Goal: Navigation & Orientation: Find specific page/section

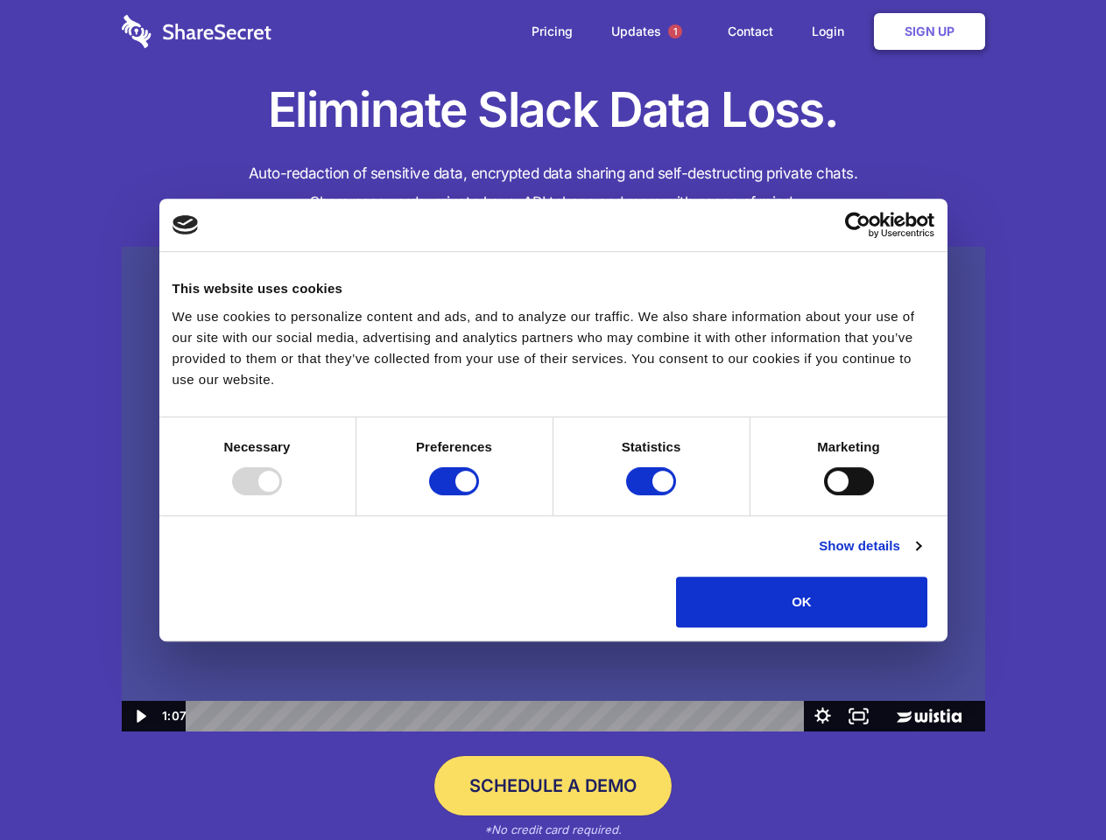
click at [552, 420] on img at bounding box center [553, 490] width 863 height 486
click at [282, 495] on div at bounding box center [257, 481] width 50 height 28
click at [479, 495] on input "Preferences" at bounding box center [454, 481] width 50 height 28
checkbox input "false"
click at [653, 495] on input "Statistics" at bounding box center [651, 481] width 50 height 28
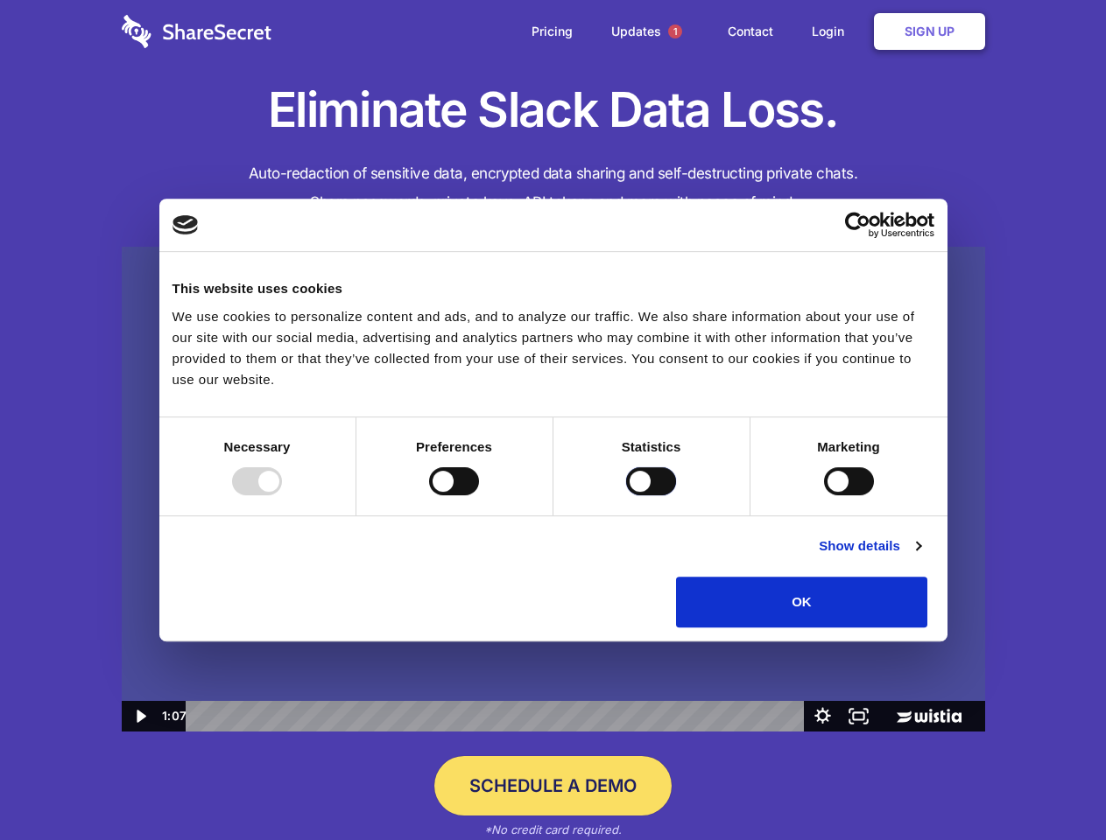
checkbox input "false"
click at [824, 495] on input "Marketing" at bounding box center [849, 481] width 50 height 28
checkbox input "true"
click at [920, 557] on link "Show details" at bounding box center [869, 546] width 102 height 21
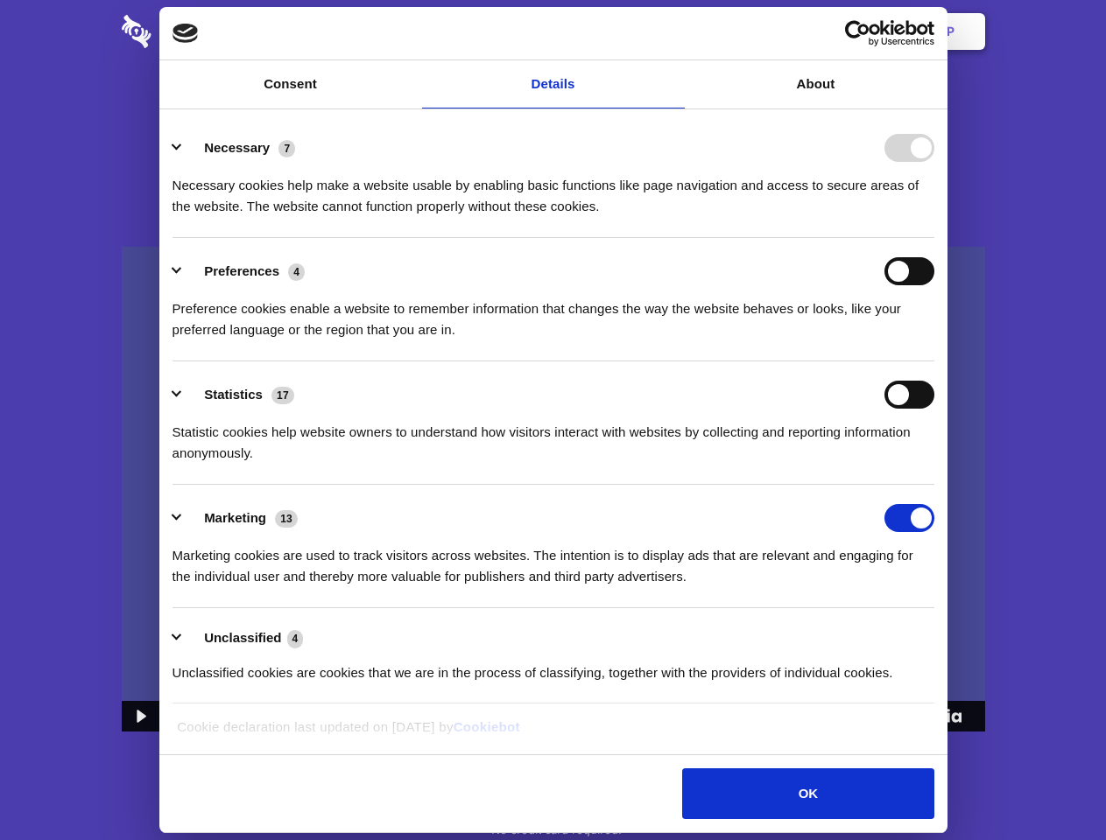
click at [934, 238] on li "Necessary 7 Necessary cookies help make a website usable by enabling basic func…" at bounding box center [553, 176] width 762 height 123
click at [674, 32] on span "1" at bounding box center [675, 32] width 14 height 14
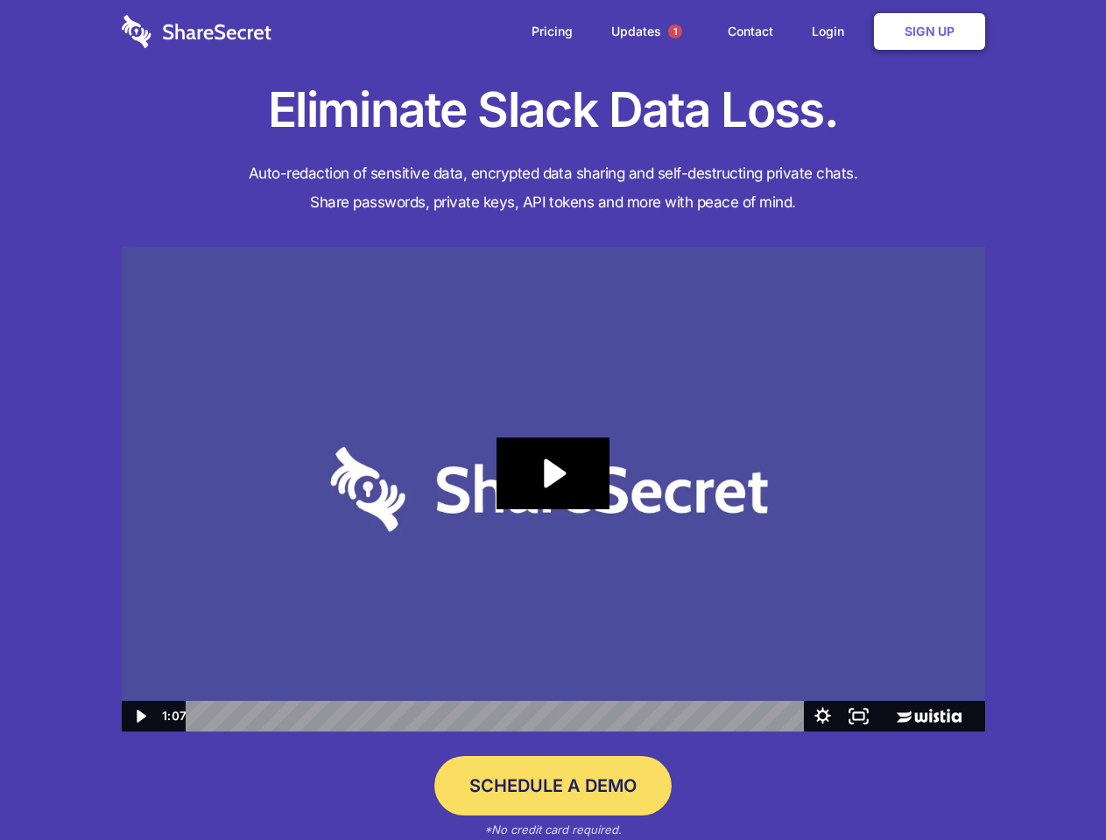
click at [553, 489] on icon "Play Video: Sharesecret Slack Extension" at bounding box center [552, 474] width 112 height 72
